Goal: Feedback & Contribution: Leave review/rating

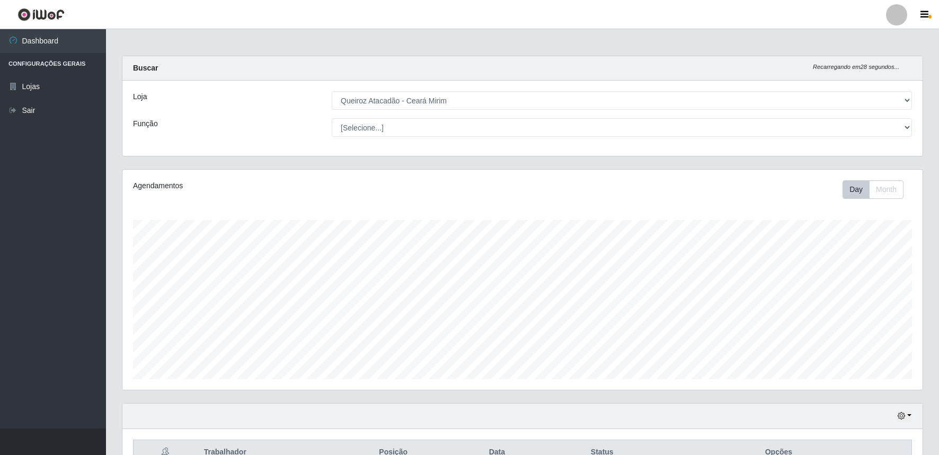
select select "465"
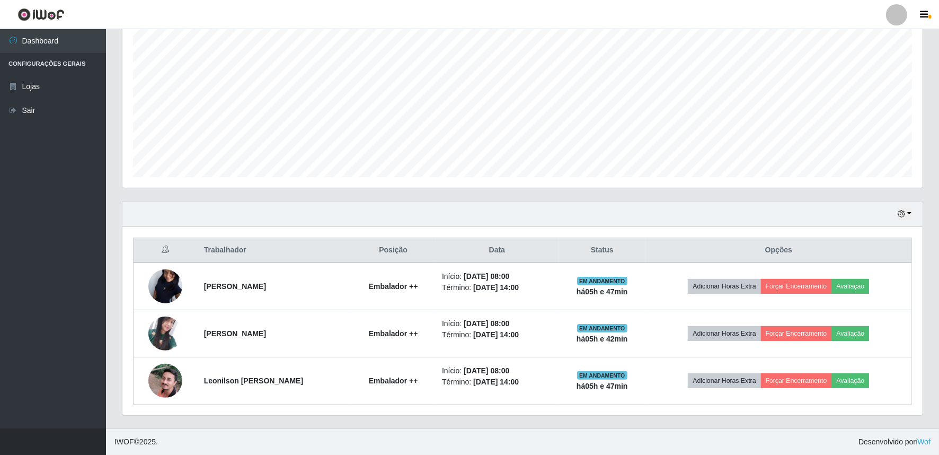
scroll to position [219, 800]
click at [909, 212] on button "button" at bounding box center [904, 214] width 15 height 12
click at [867, 254] on button "1 dia" at bounding box center [869, 255] width 84 height 22
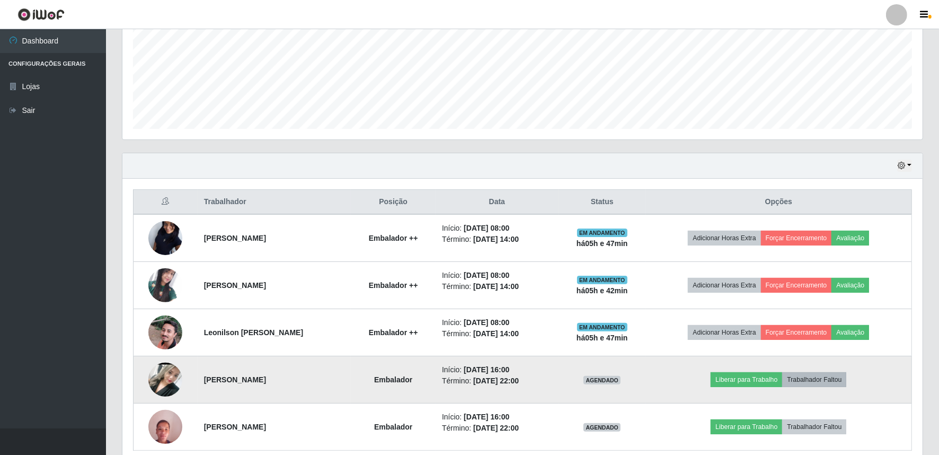
scroll to position [296, 0]
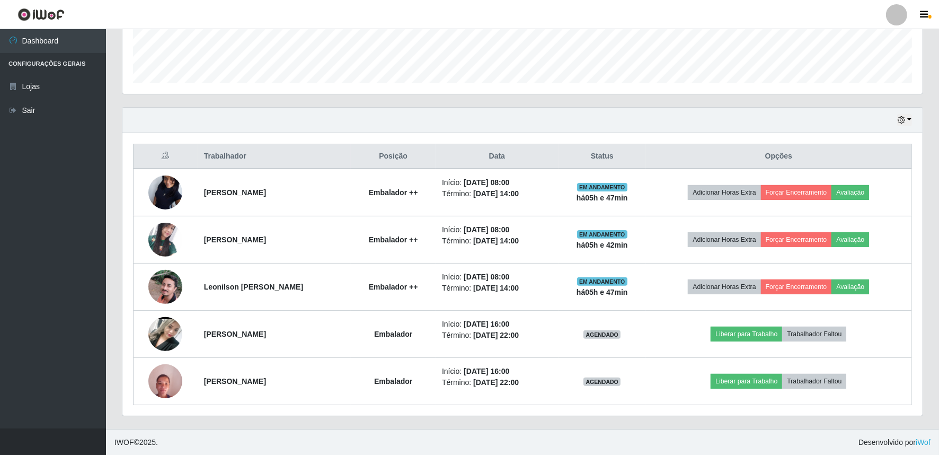
click at [908, 113] on div "Hoje 1 dia 3 dias 1 Semana Não encerrados" at bounding box center [522, 120] width 800 height 25
click at [910, 118] on button "button" at bounding box center [904, 120] width 15 height 12
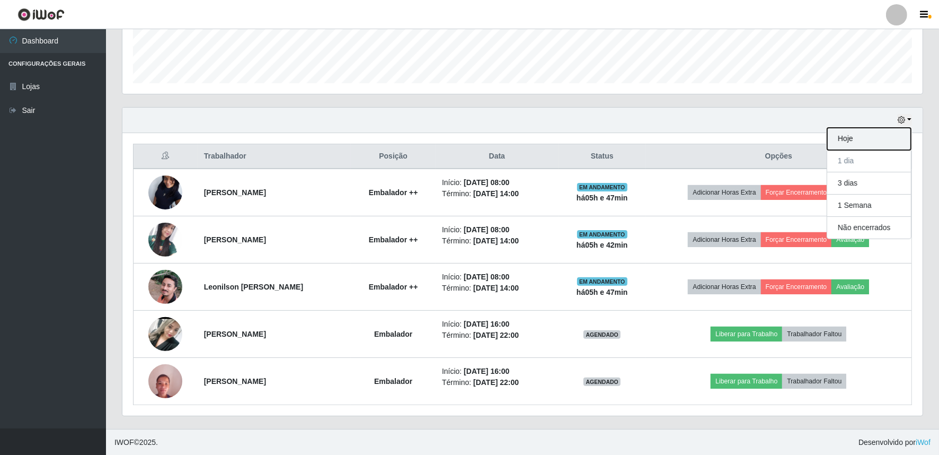
click at [868, 139] on button "Hoje" at bounding box center [869, 139] width 84 height 22
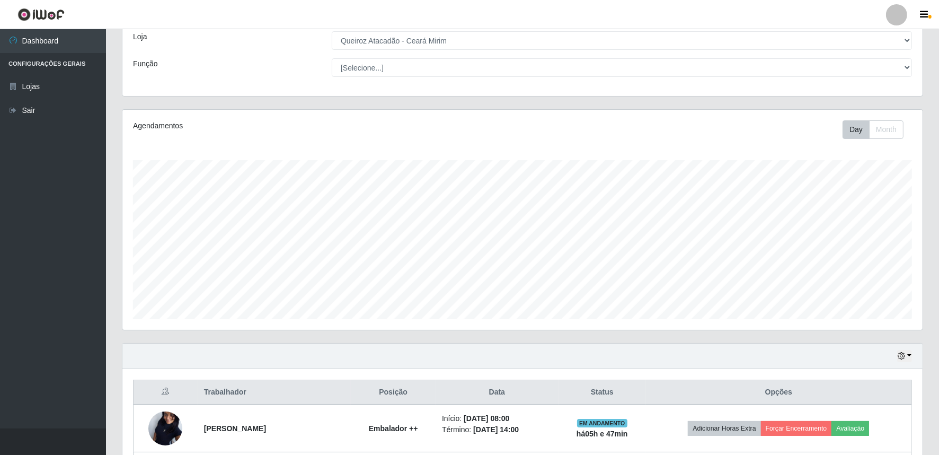
scroll to position [202, 0]
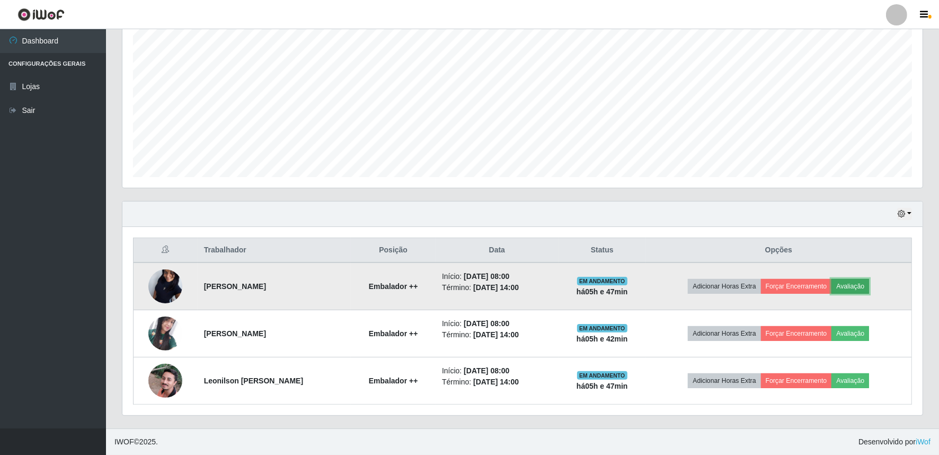
click at [853, 284] on button "Avaliação" at bounding box center [851, 286] width 38 height 15
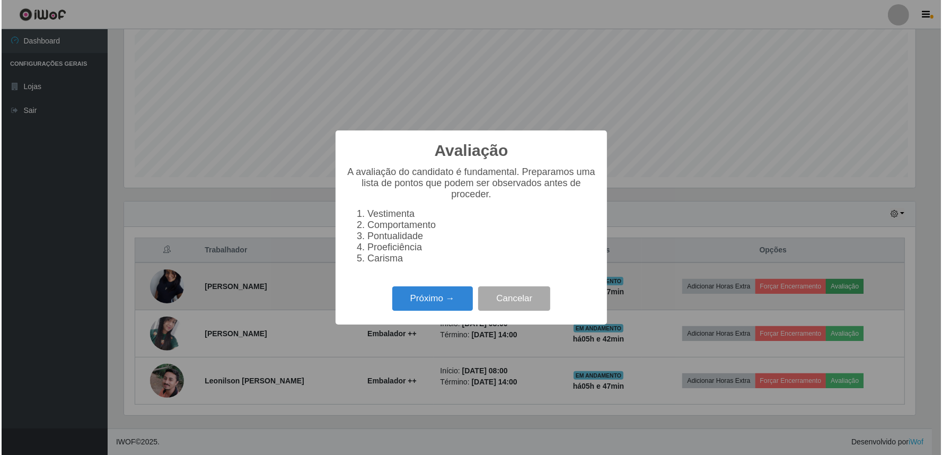
scroll to position [219, 793]
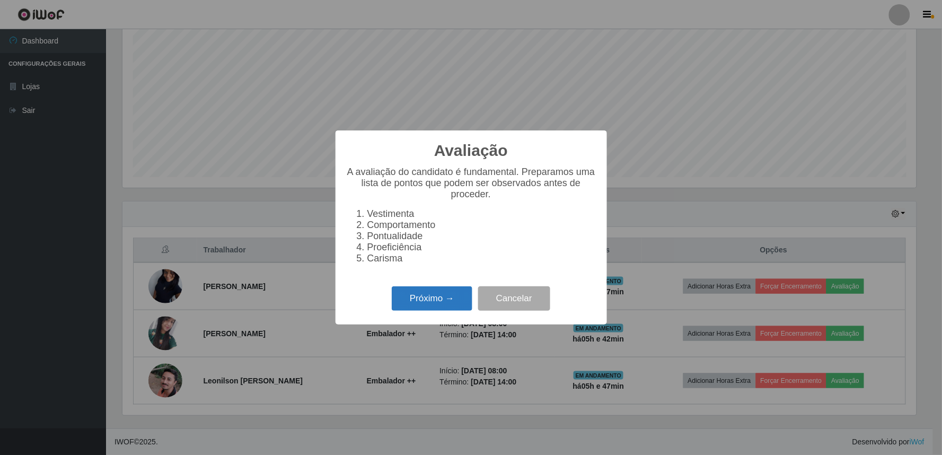
click at [431, 303] on button "Próximo →" at bounding box center [432, 298] width 81 height 25
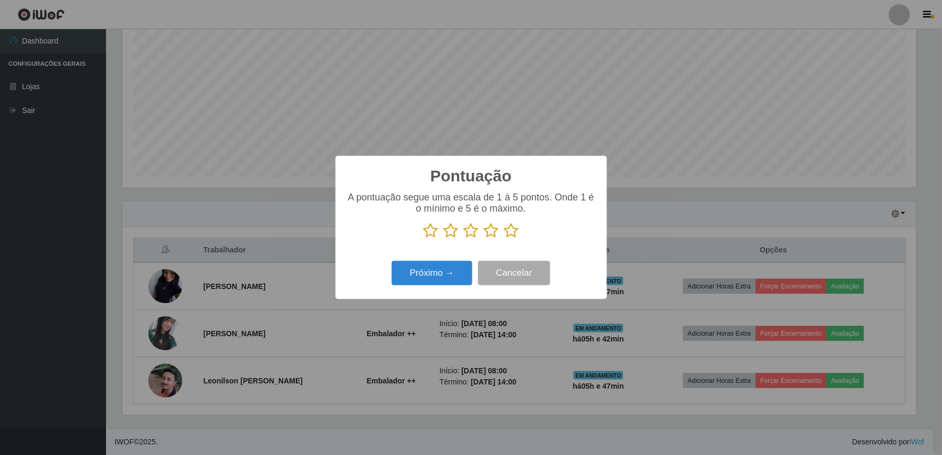
click at [495, 229] on icon at bounding box center [491, 231] width 15 height 16
click at [484, 239] on input "radio" at bounding box center [484, 239] width 0 height 0
click at [451, 277] on button "Próximo →" at bounding box center [432, 273] width 81 height 25
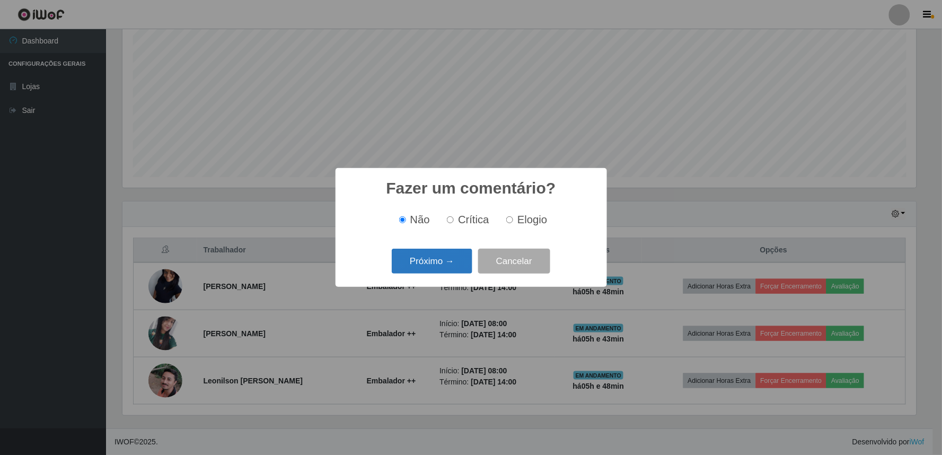
click at [443, 258] on button "Próximo →" at bounding box center [432, 261] width 81 height 25
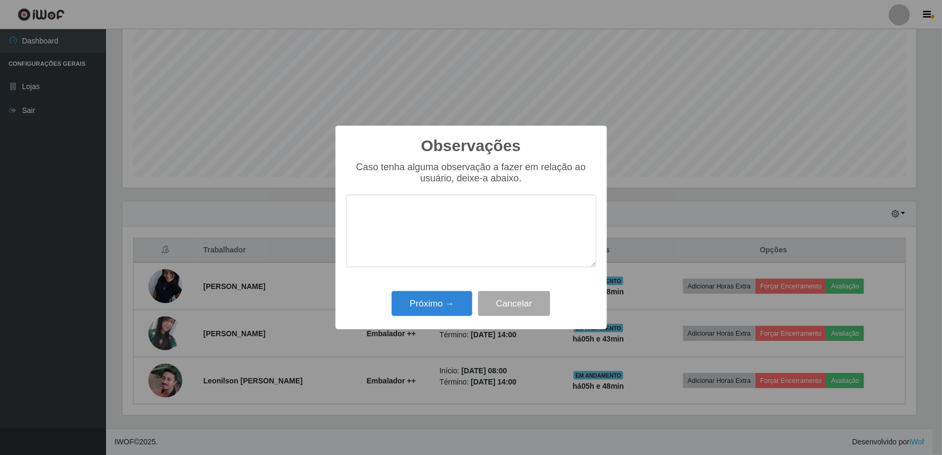
click at [448, 225] on textarea at bounding box center [471, 231] width 250 height 73
type textarea "BOA NO ATENDIMENTO"
click at [427, 311] on button "Próximo →" at bounding box center [432, 303] width 81 height 25
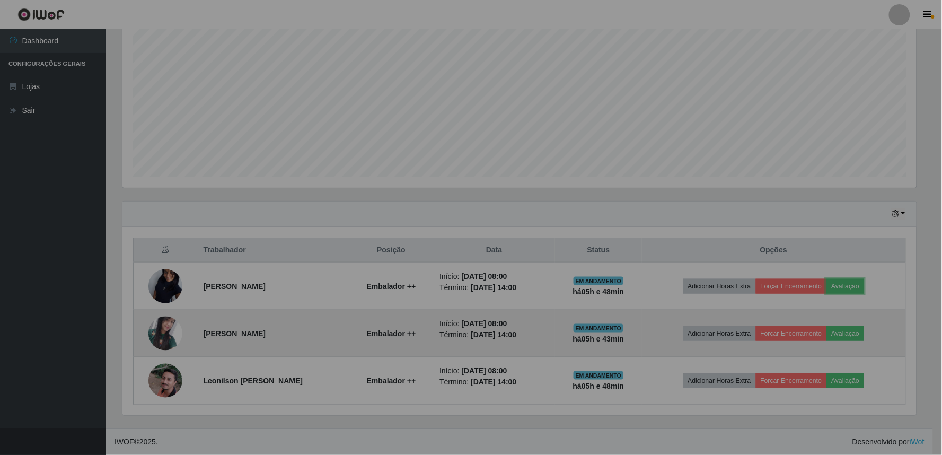
scroll to position [219, 800]
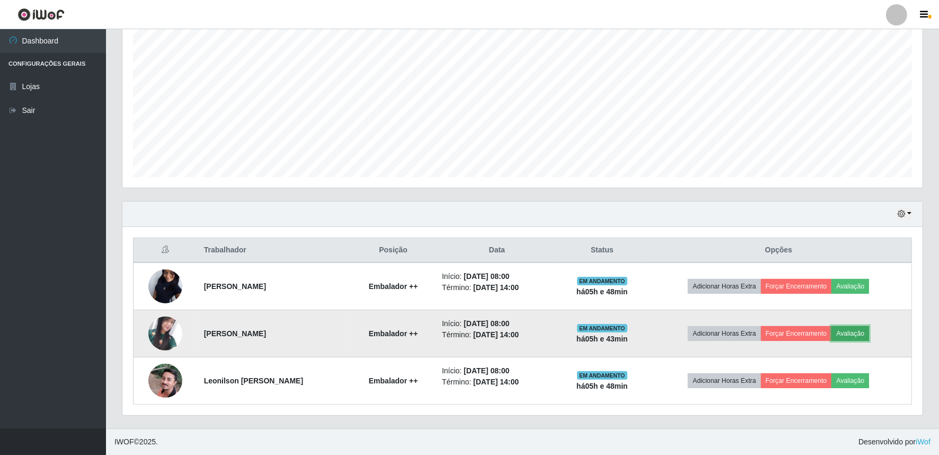
click at [858, 337] on button "Avaliação" at bounding box center [851, 333] width 38 height 15
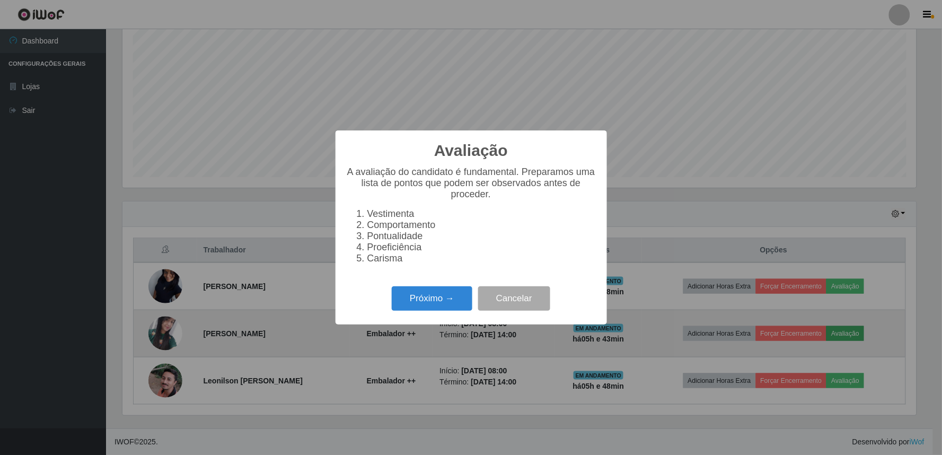
scroll to position [219, 793]
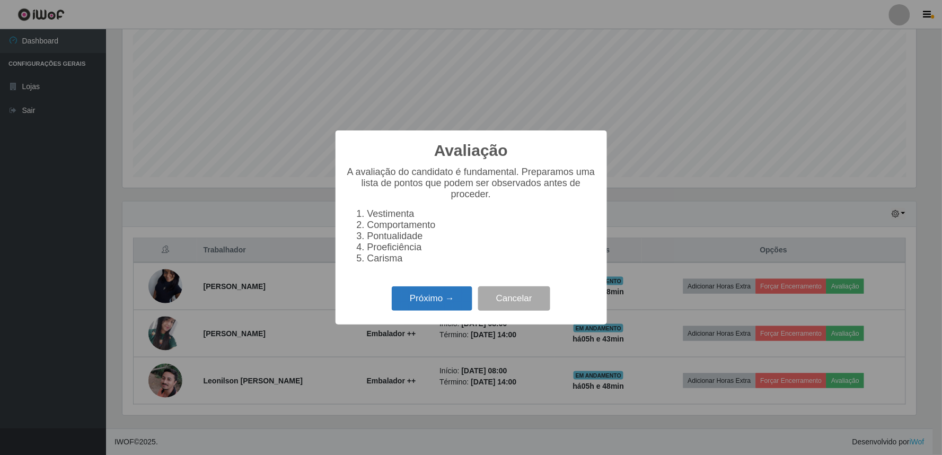
click at [460, 306] on button "Próximo →" at bounding box center [432, 298] width 81 height 25
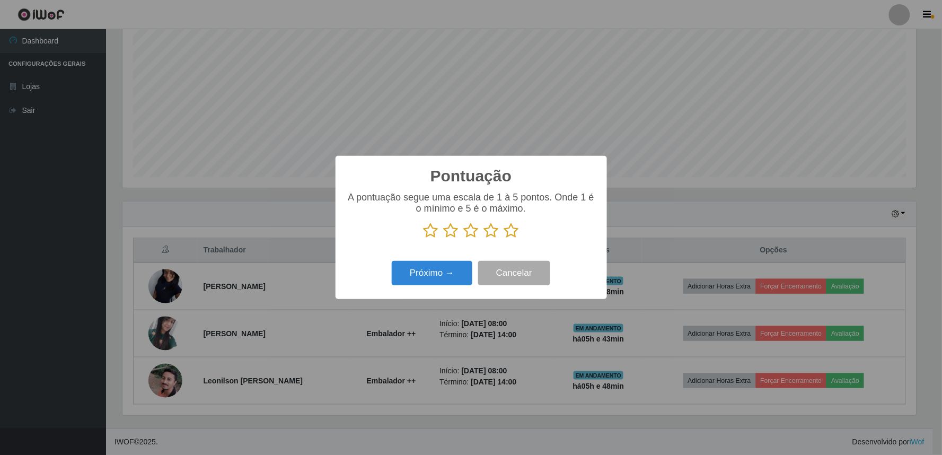
scroll to position [529792, 529218]
click at [493, 237] on icon at bounding box center [491, 231] width 15 height 16
click at [484, 239] on input "radio" at bounding box center [484, 239] width 0 height 0
click at [414, 269] on button "Próximo →" at bounding box center [432, 273] width 81 height 25
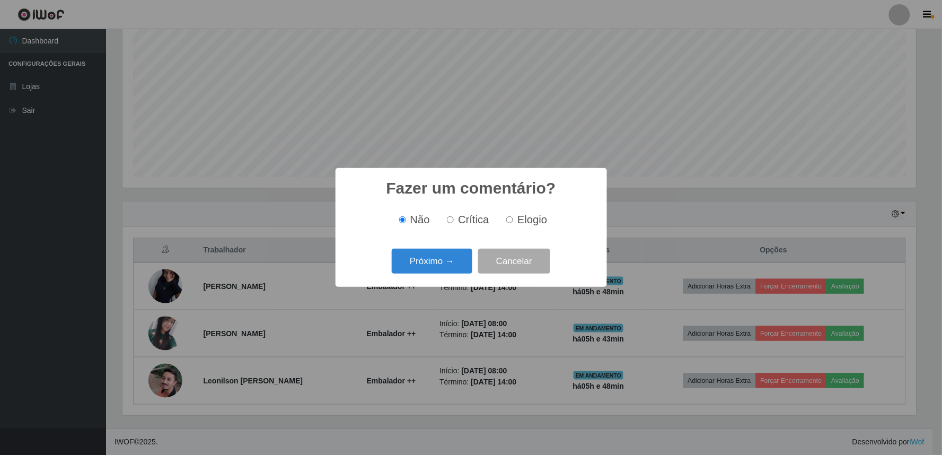
click at [414, 269] on button "Próximo →" at bounding box center [432, 261] width 81 height 25
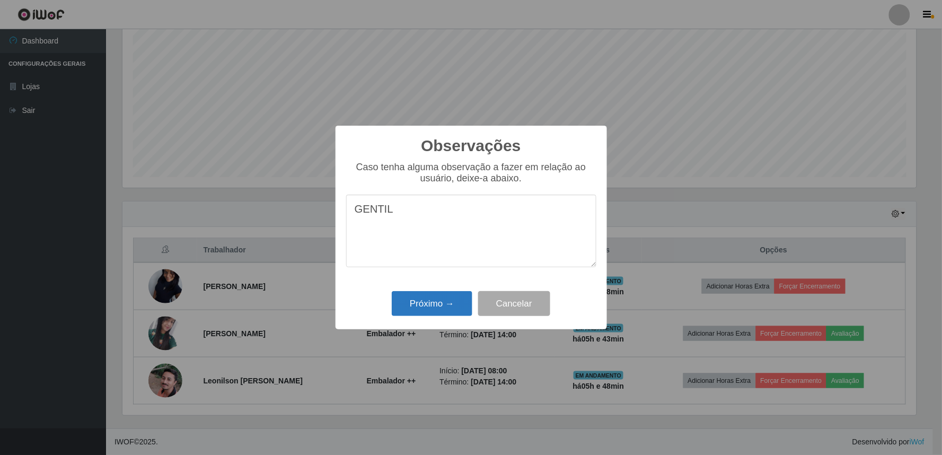
type textarea "GENTIL"
click at [430, 299] on button "Próximo →" at bounding box center [432, 303] width 81 height 25
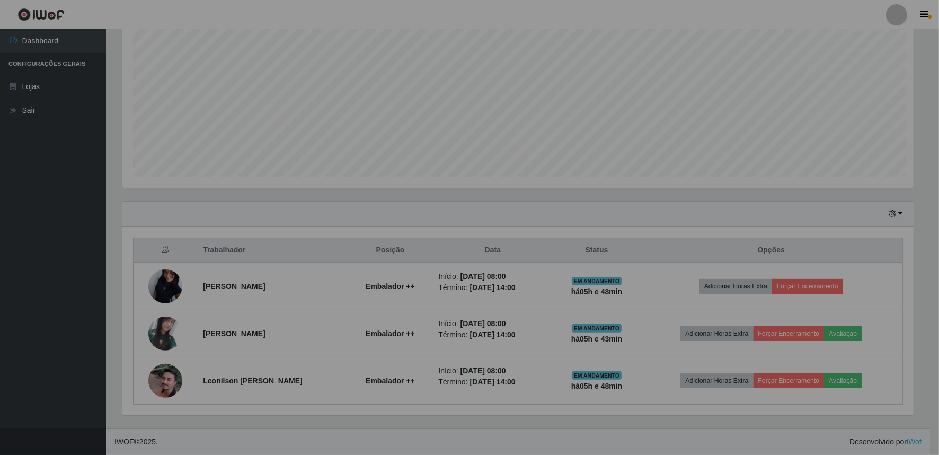
scroll to position [219, 800]
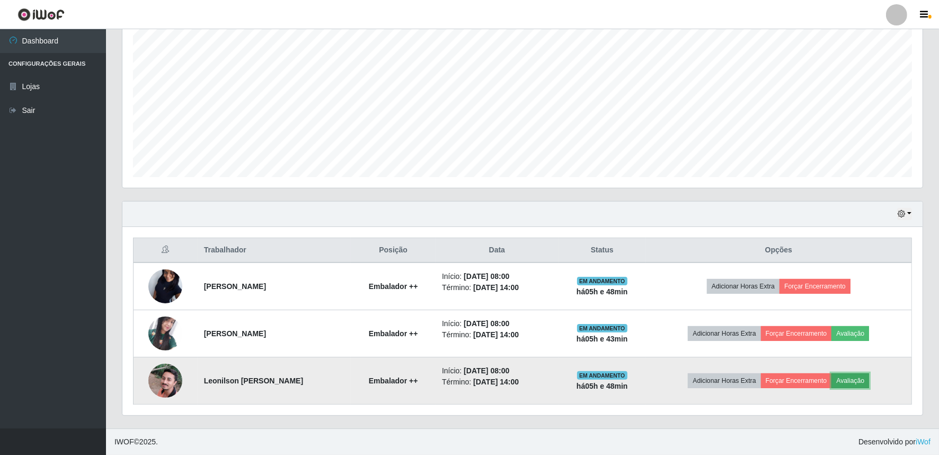
click at [864, 377] on button "Avaliação" at bounding box center [851, 380] width 38 height 15
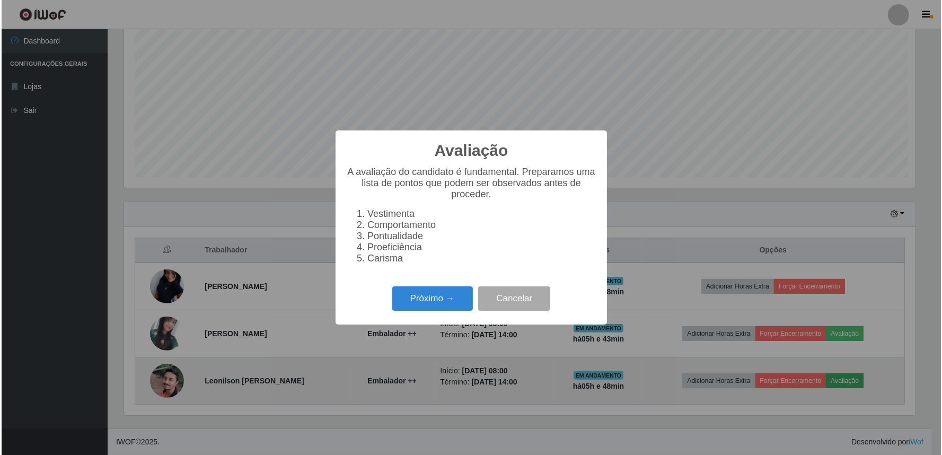
scroll to position [219, 793]
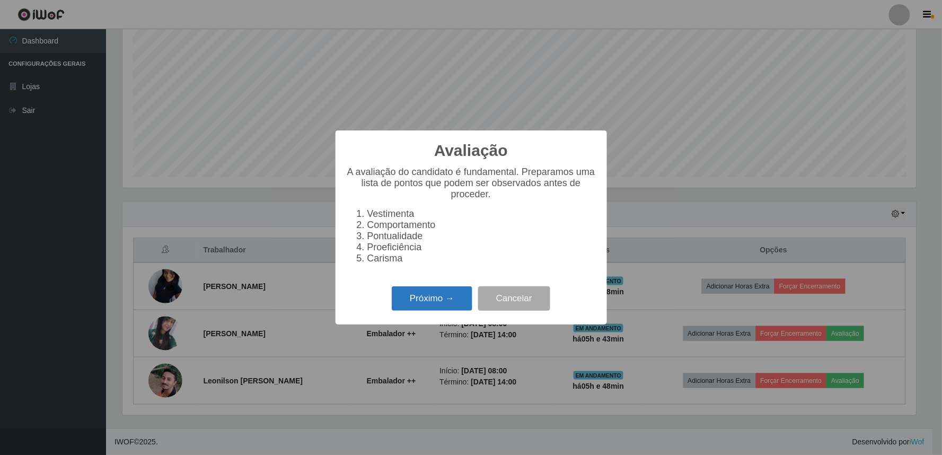
click at [454, 308] on button "Próximo →" at bounding box center [432, 298] width 81 height 25
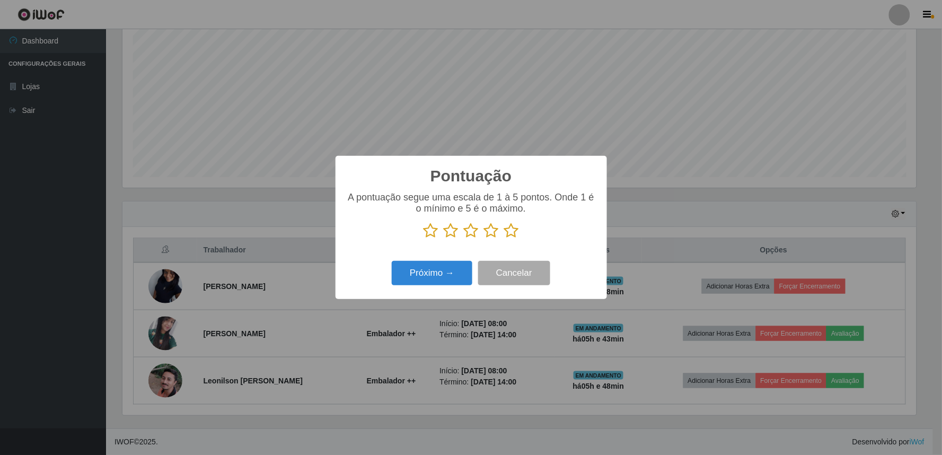
click at [495, 229] on icon at bounding box center [491, 231] width 15 height 16
click at [484, 239] on input "radio" at bounding box center [484, 239] width 0 height 0
click at [435, 272] on button "Próximo →" at bounding box center [432, 273] width 81 height 25
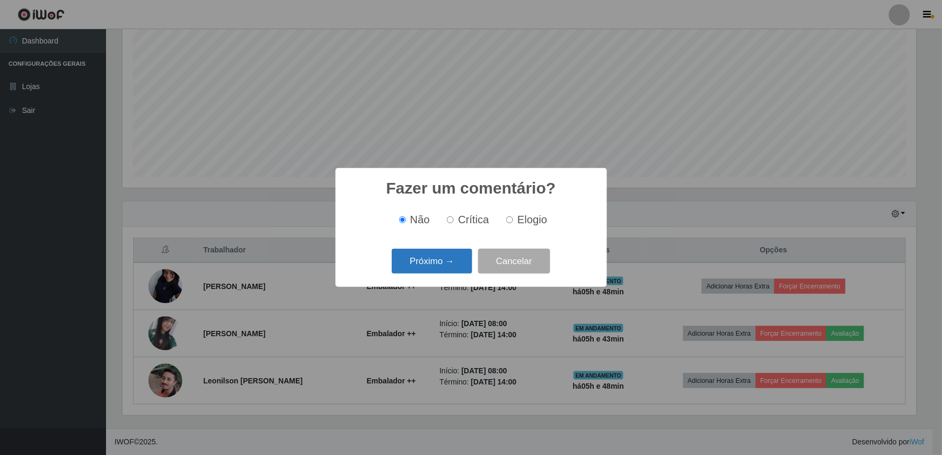
click at [428, 258] on button "Próximo →" at bounding box center [432, 261] width 81 height 25
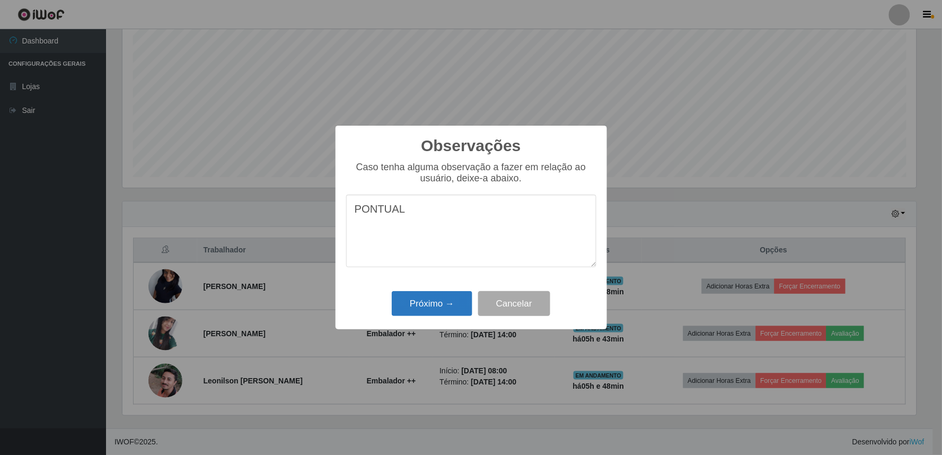
type textarea "PONTUAL"
click at [421, 307] on button "Próximo →" at bounding box center [432, 303] width 81 height 25
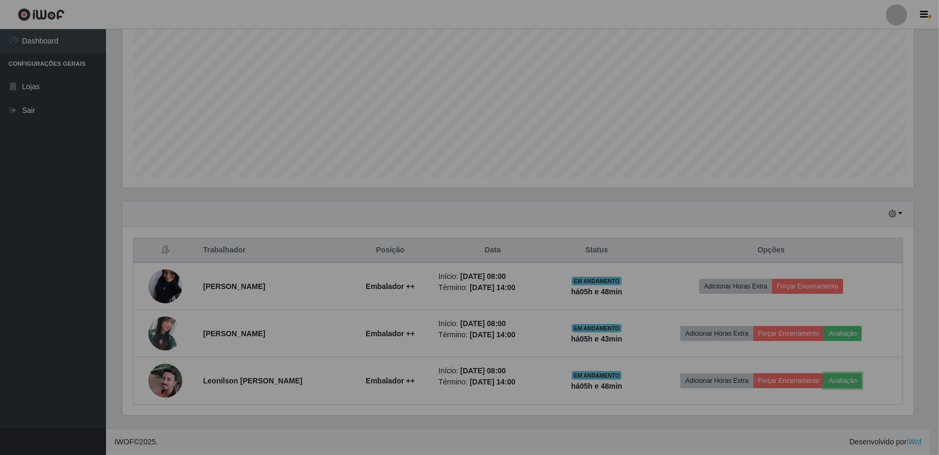
scroll to position [219, 800]
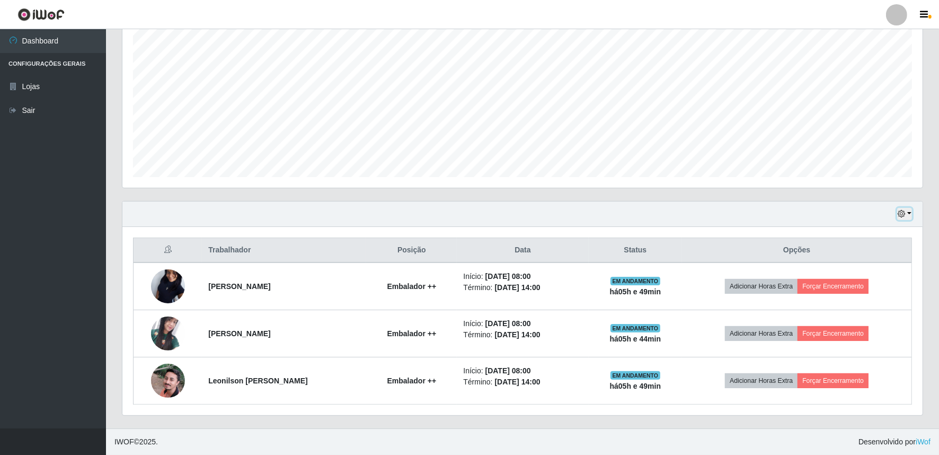
click at [907, 215] on button "button" at bounding box center [904, 214] width 15 height 12
click at [875, 258] on button "1 dia" at bounding box center [869, 255] width 84 height 22
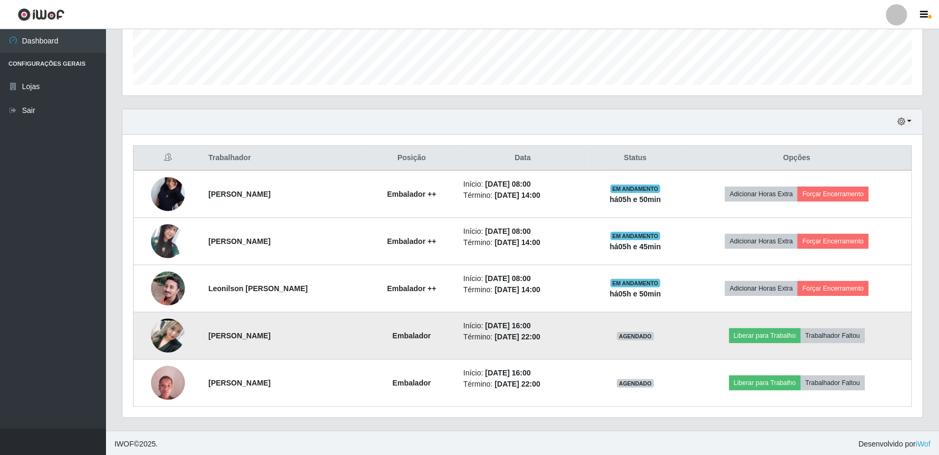
scroll to position [296, 0]
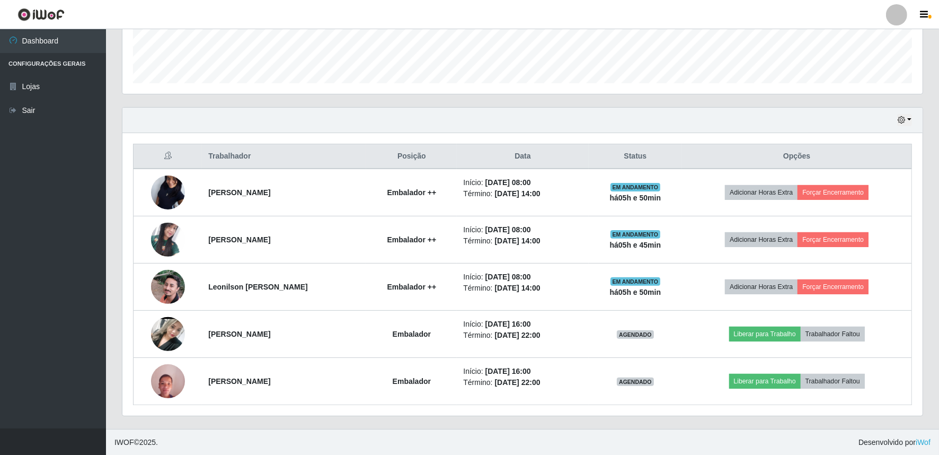
click at [912, 115] on div "Hoje 1 dia 3 dias 1 Semana Não encerrados" at bounding box center [522, 120] width 800 height 25
click at [910, 118] on button "button" at bounding box center [904, 120] width 15 height 12
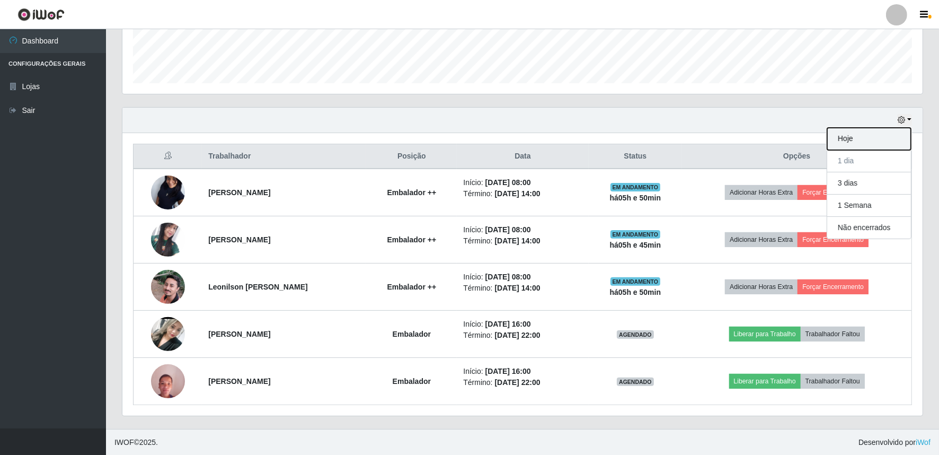
click at [844, 136] on button "Hoje" at bounding box center [869, 139] width 84 height 22
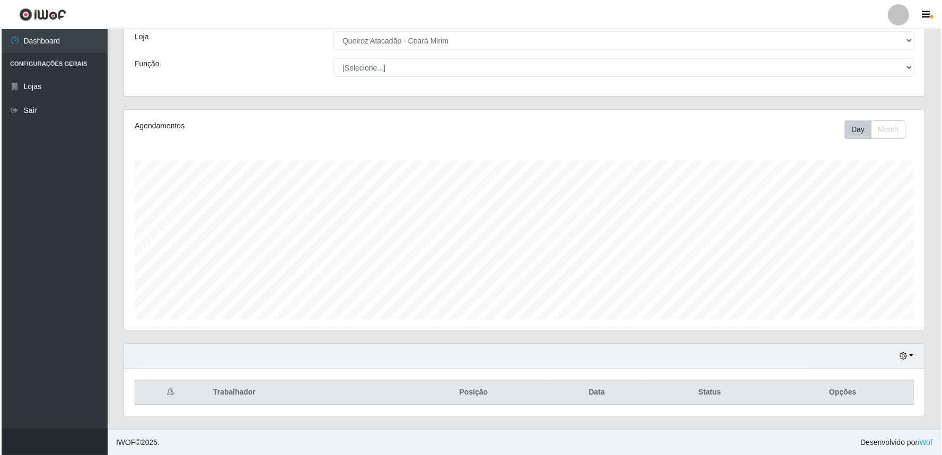
scroll to position [202, 0]
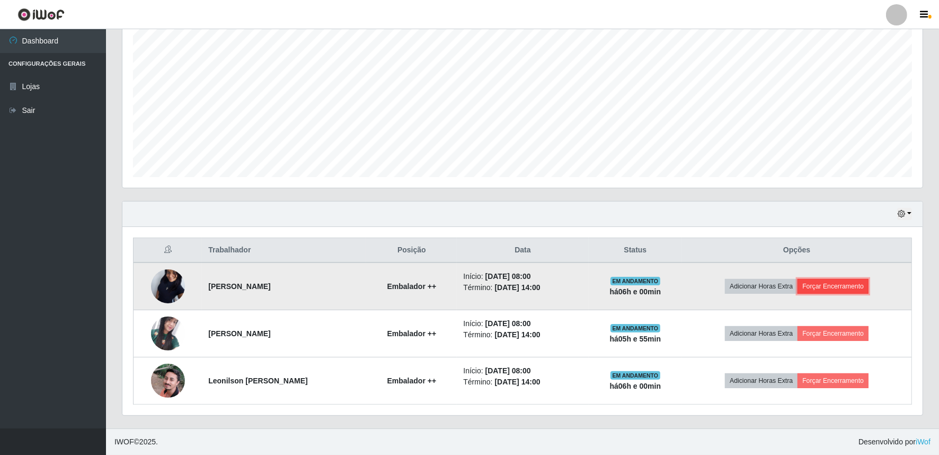
click at [843, 288] on button "Forçar Encerramento" at bounding box center [833, 286] width 71 height 15
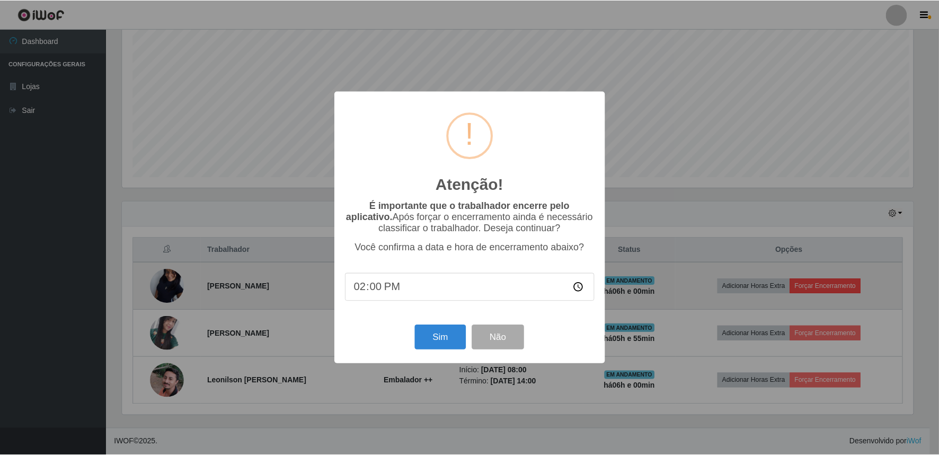
scroll to position [219, 793]
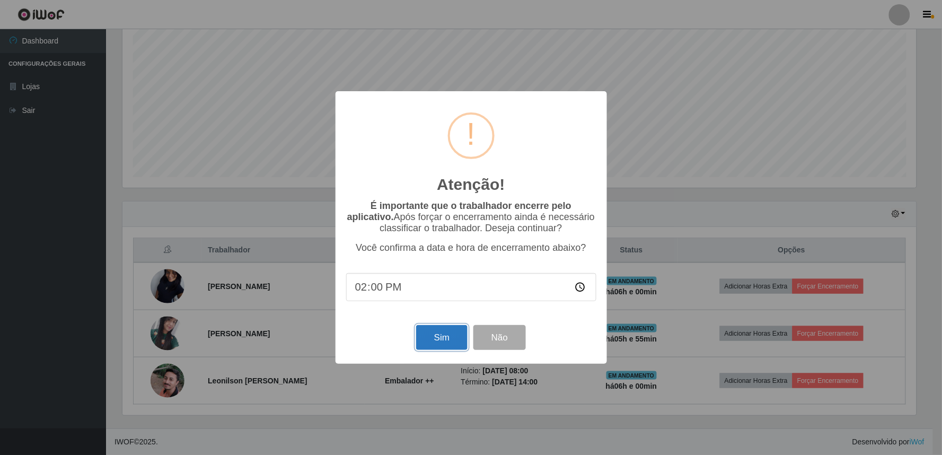
click at [431, 341] on button "Sim" at bounding box center [441, 337] width 51 height 25
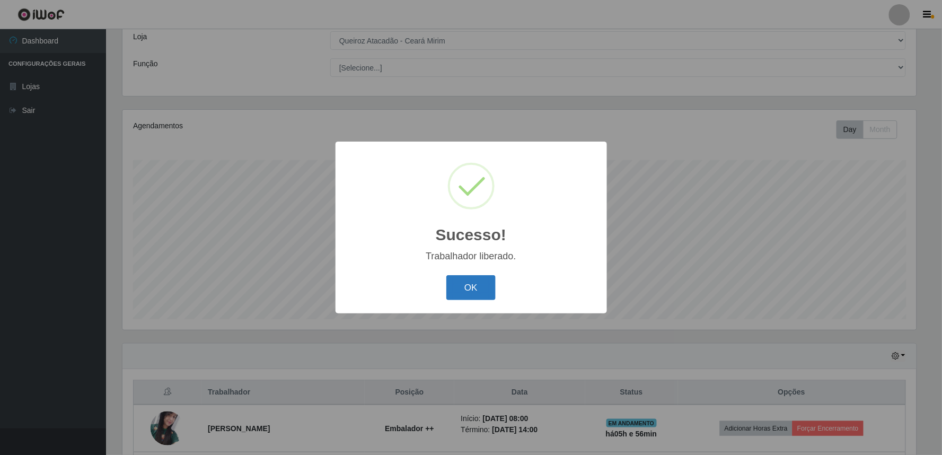
click at [467, 290] on button "OK" at bounding box center [470, 287] width 49 height 25
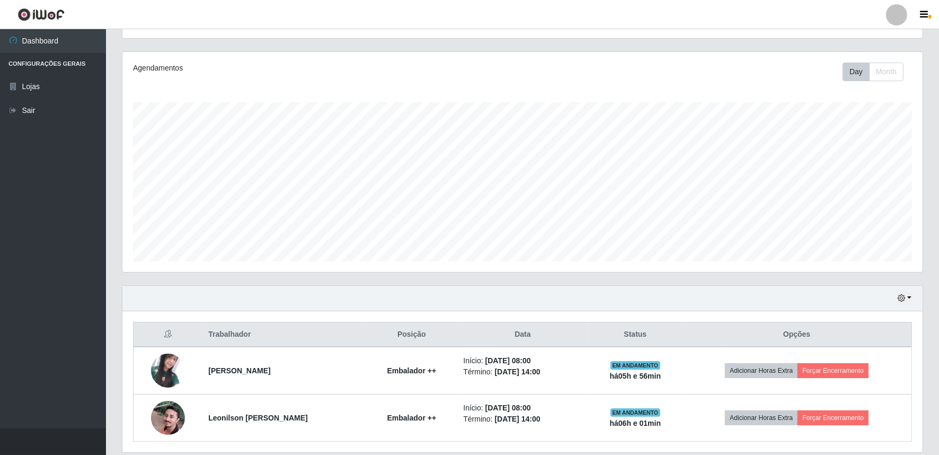
scroll to position [155, 0]
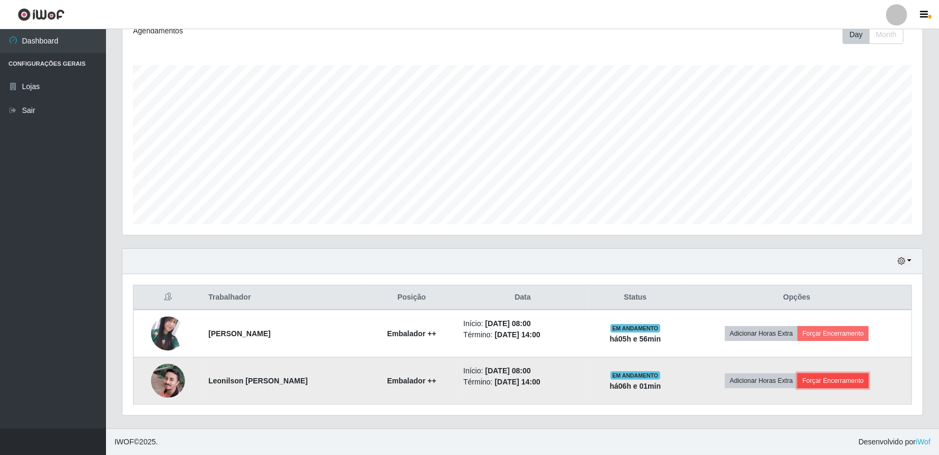
click at [820, 382] on button "Forçar Encerramento" at bounding box center [833, 380] width 71 height 15
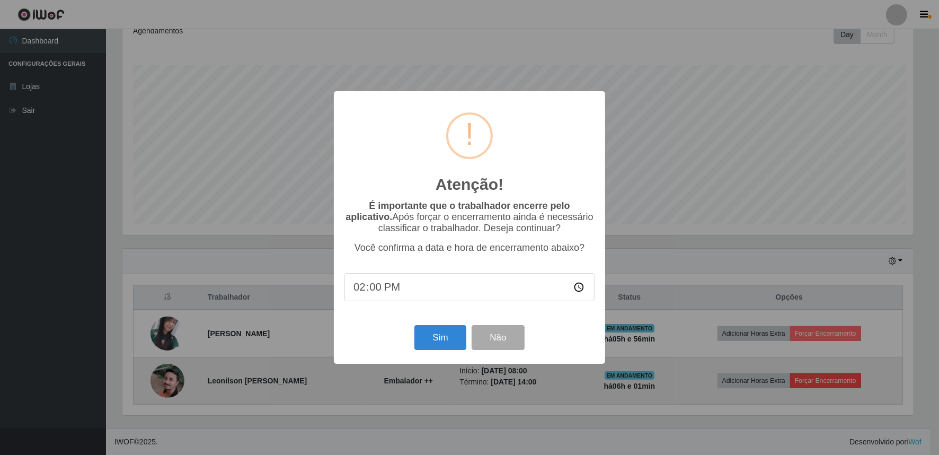
scroll to position [219, 793]
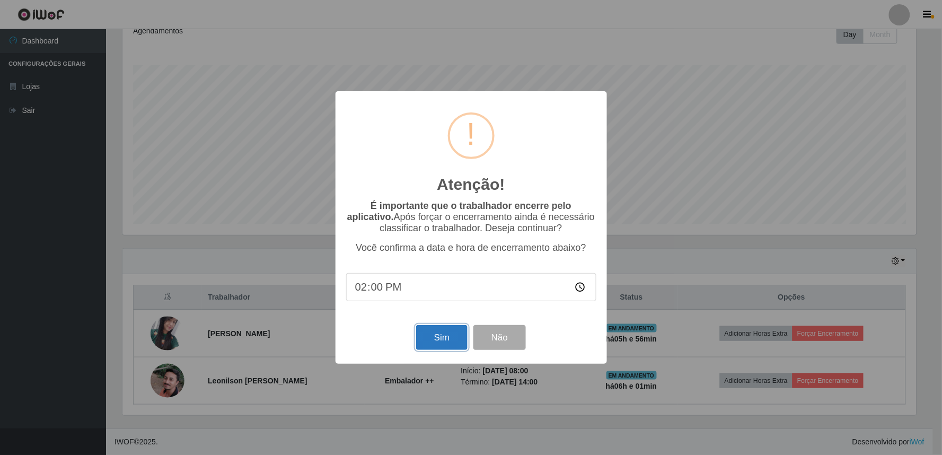
click at [452, 335] on button "Sim" at bounding box center [441, 337] width 51 height 25
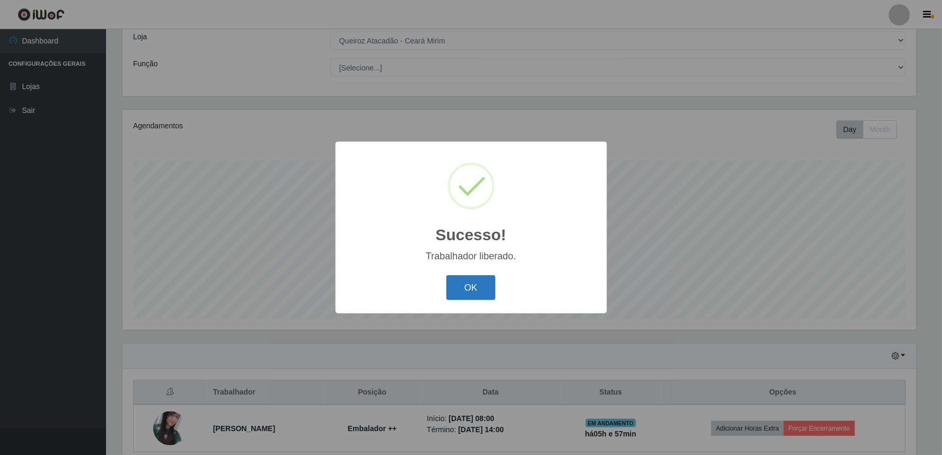
click at [487, 286] on button "OK" at bounding box center [470, 287] width 49 height 25
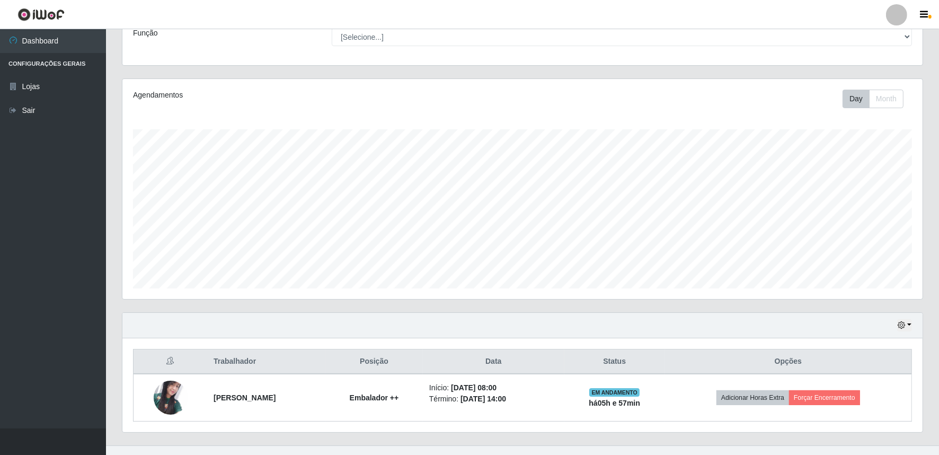
scroll to position [107, 0]
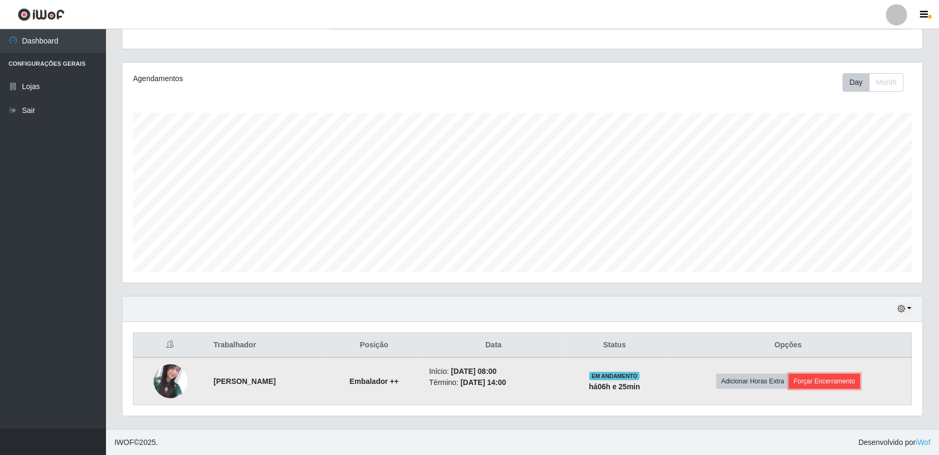
click at [824, 383] on button "Forçar Encerramento" at bounding box center [824, 381] width 71 height 15
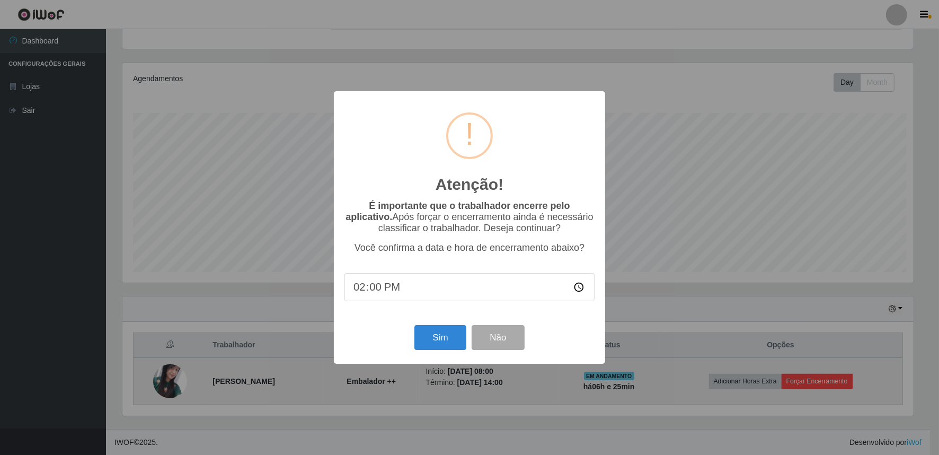
scroll to position [219, 793]
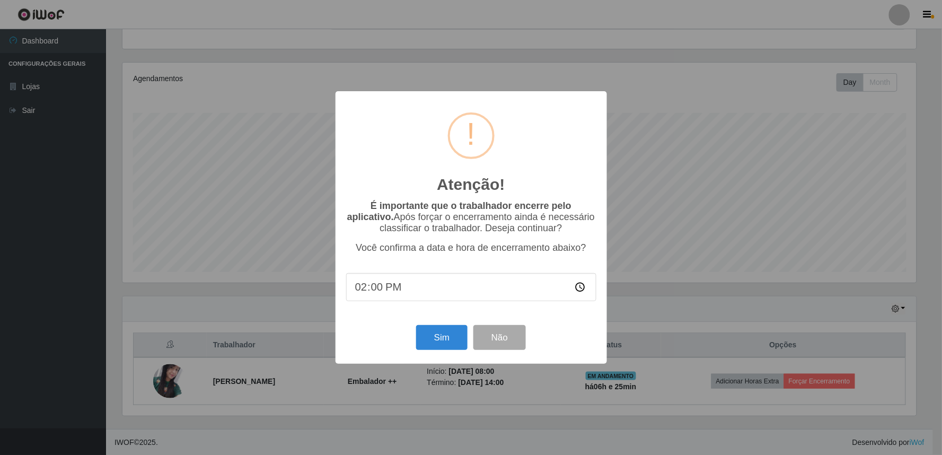
click at [377, 292] on input "14:00" at bounding box center [471, 287] width 250 height 28
type input "14:05"
click at [438, 338] on button "Sim" at bounding box center [441, 337] width 51 height 25
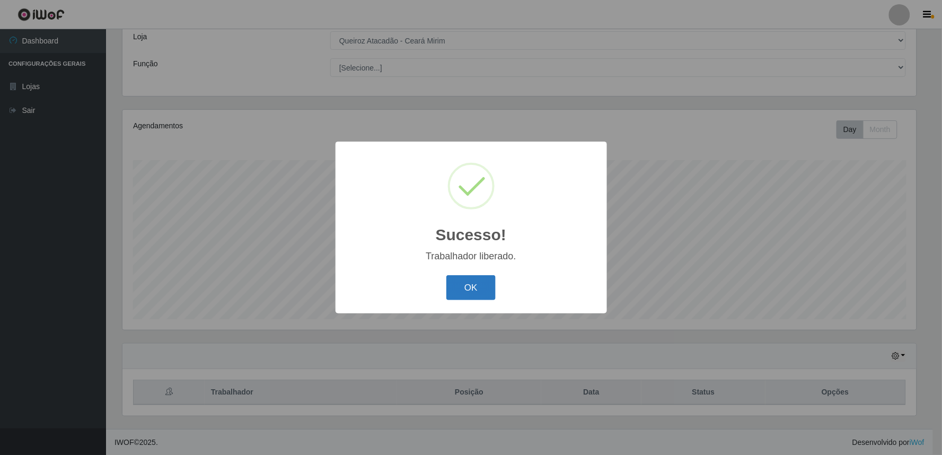
click at [468, 278] on button "OK" at bounding box center [470, 287] width 49 height 25
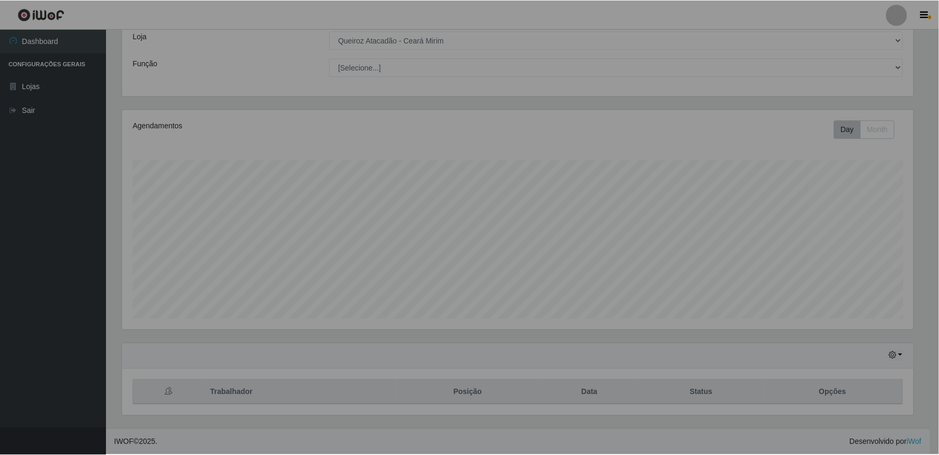
scroll to position [219, 800]
